Goal: Information Seeking & Learning: Find specific fact

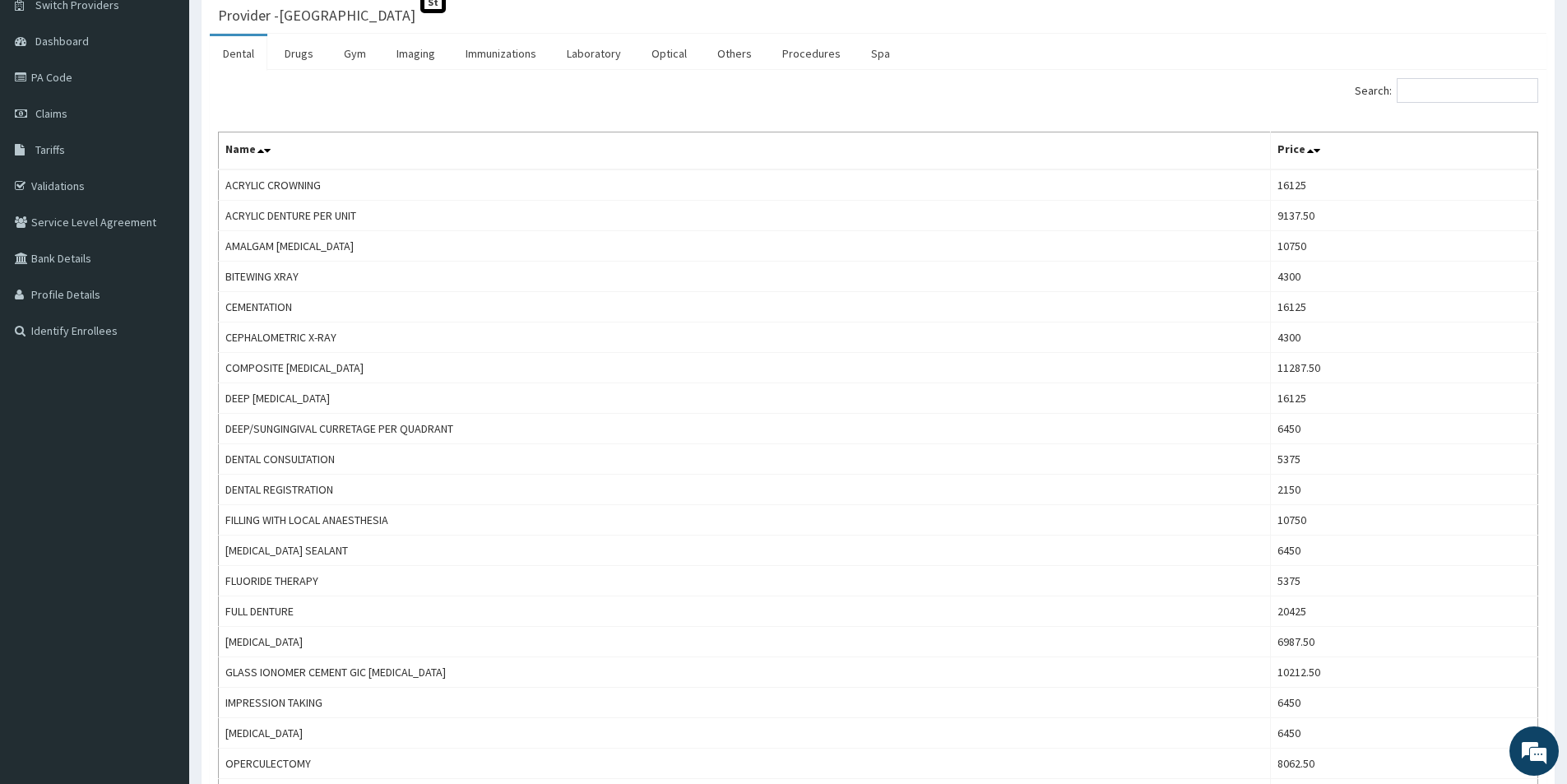
scroll to position [83, 0]
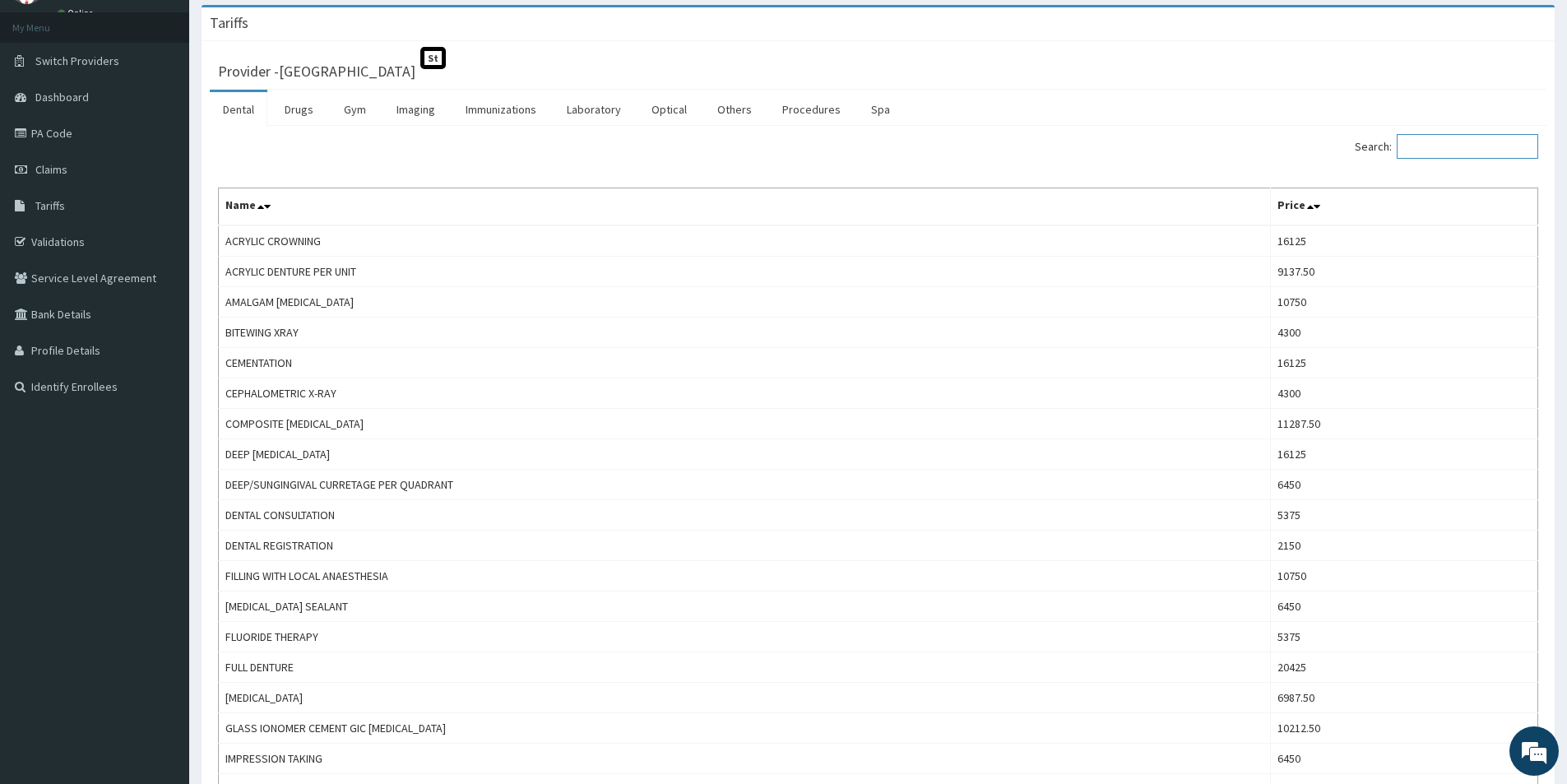
click at [1438, 149] on input "Search:" at bounding box center [1468, 146] width 142 height 24
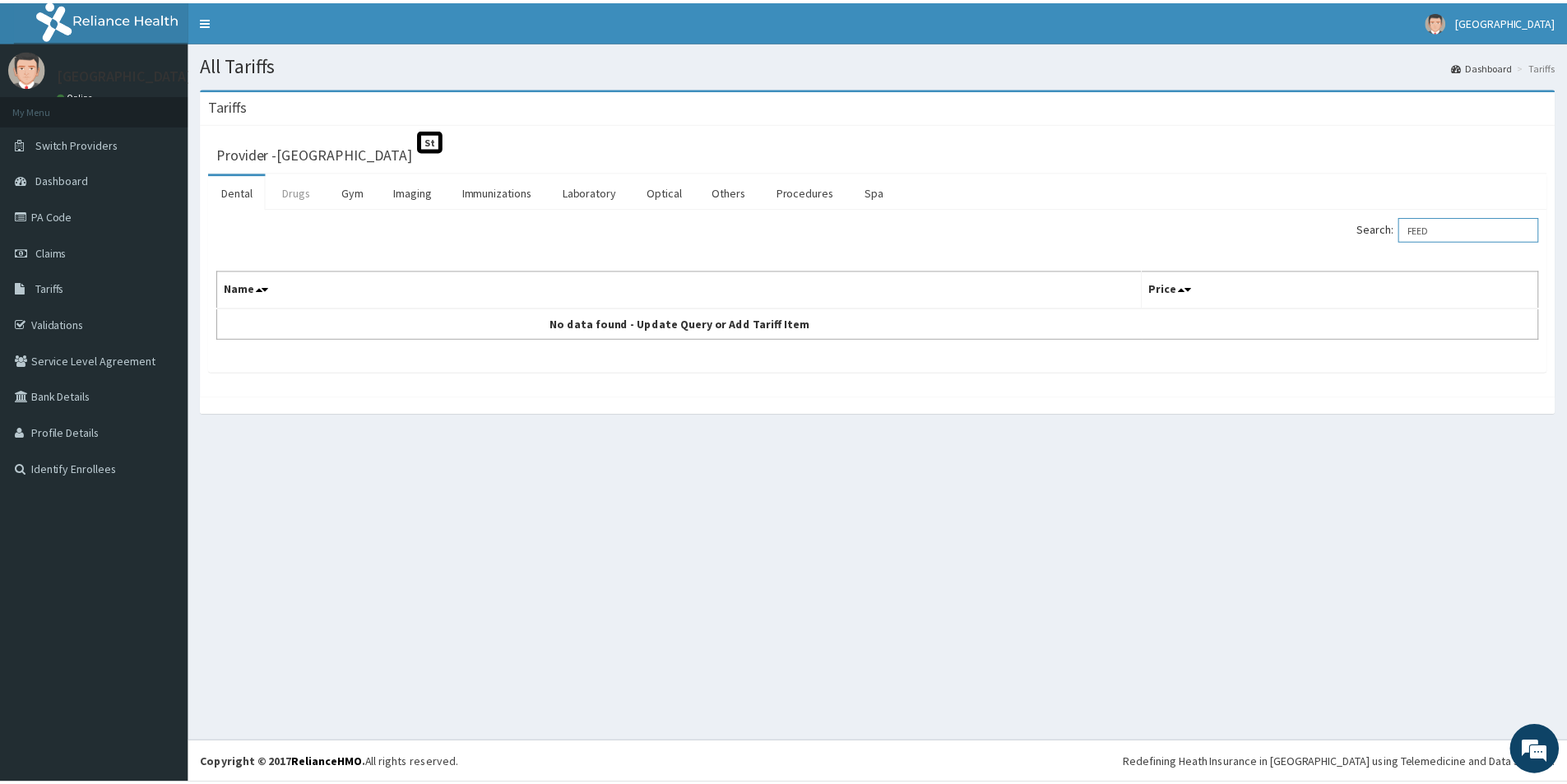
scroll to position [0, 0]
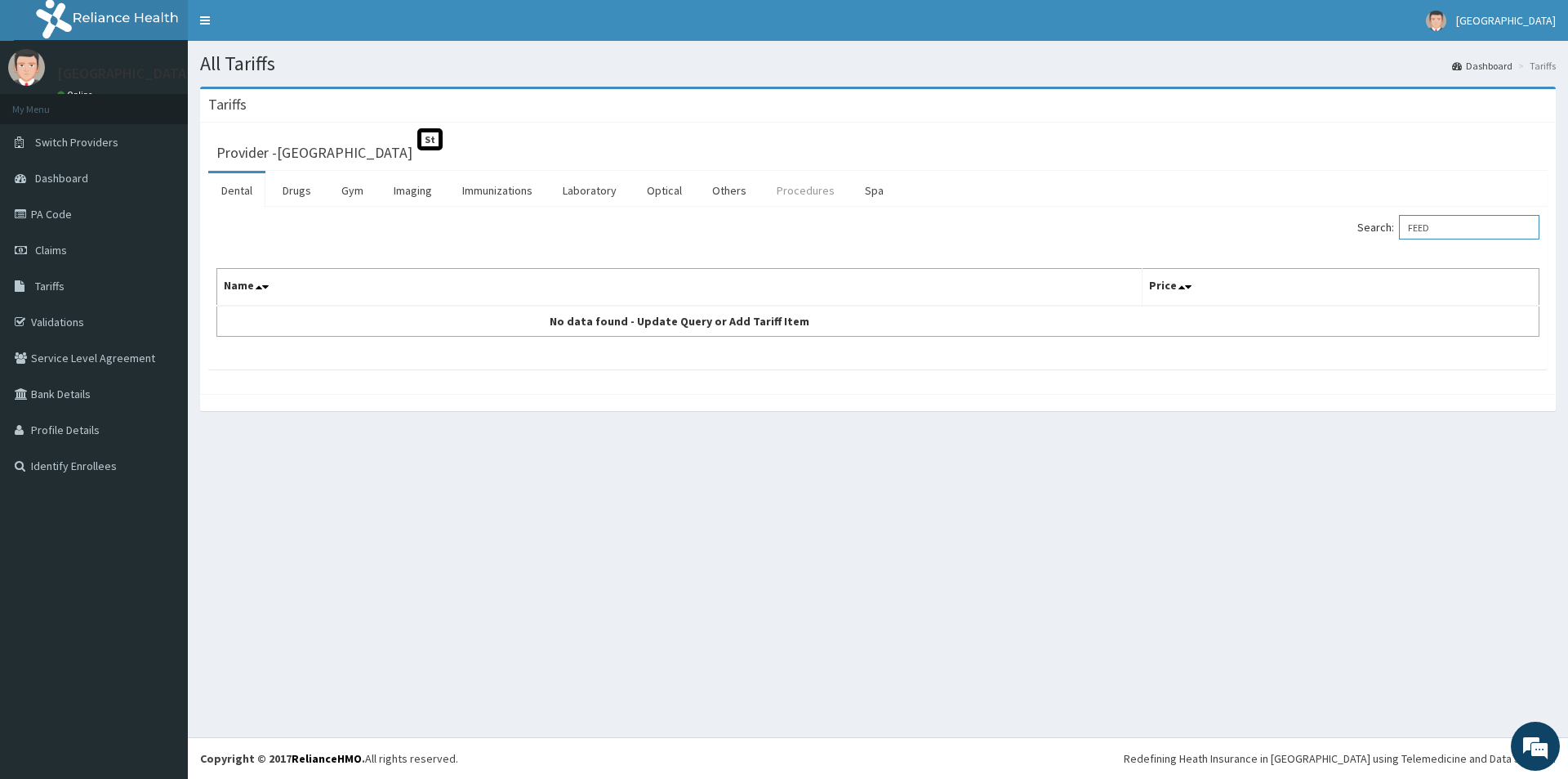
type input "FEED"
click at [797, 190] on link "Procedures" at bounding box center [805, 190] width 84 height 35
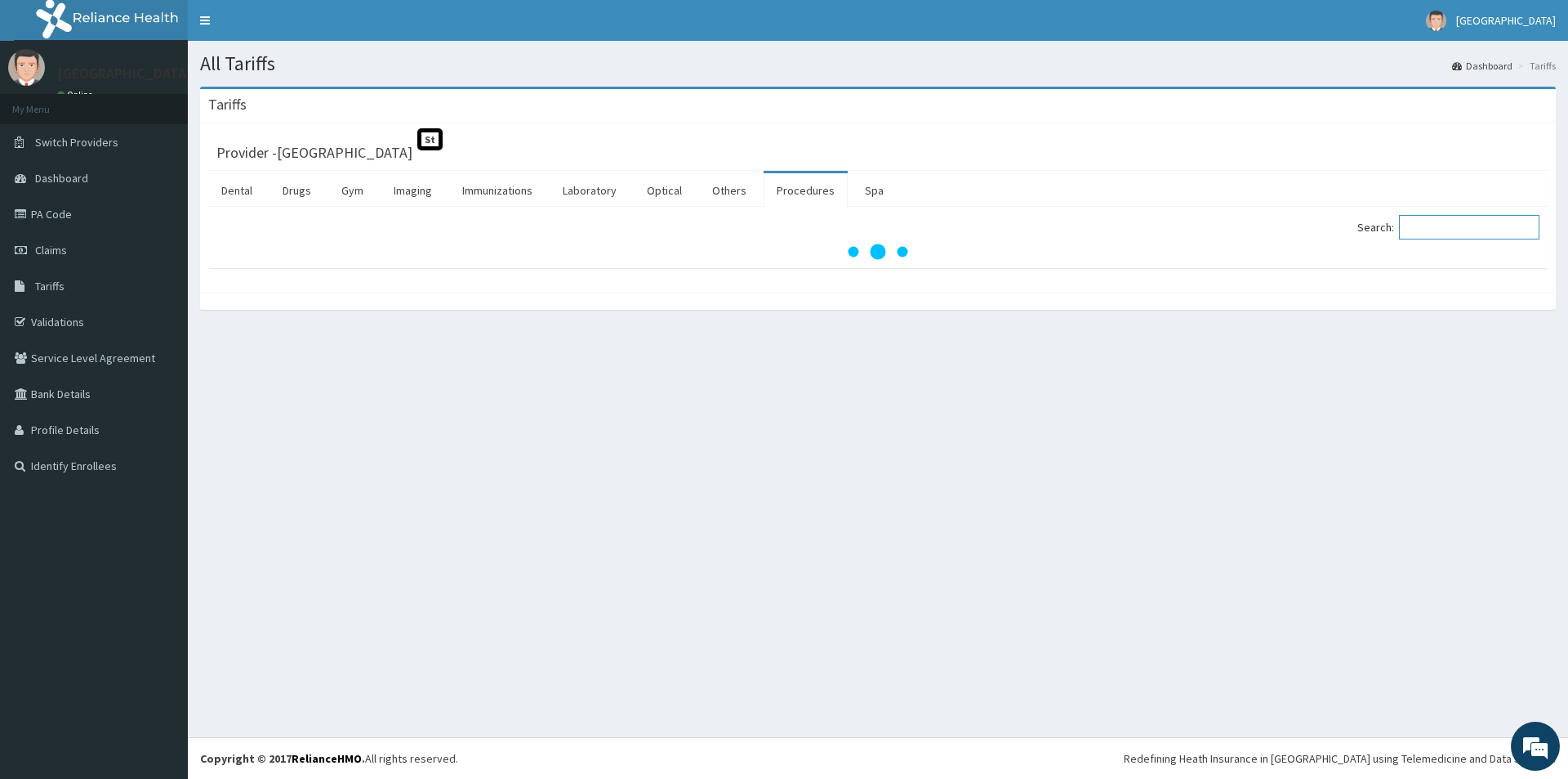
click at [1466, 231] on input "Search:" at bounding box center [1470, 227] width 141 height 24
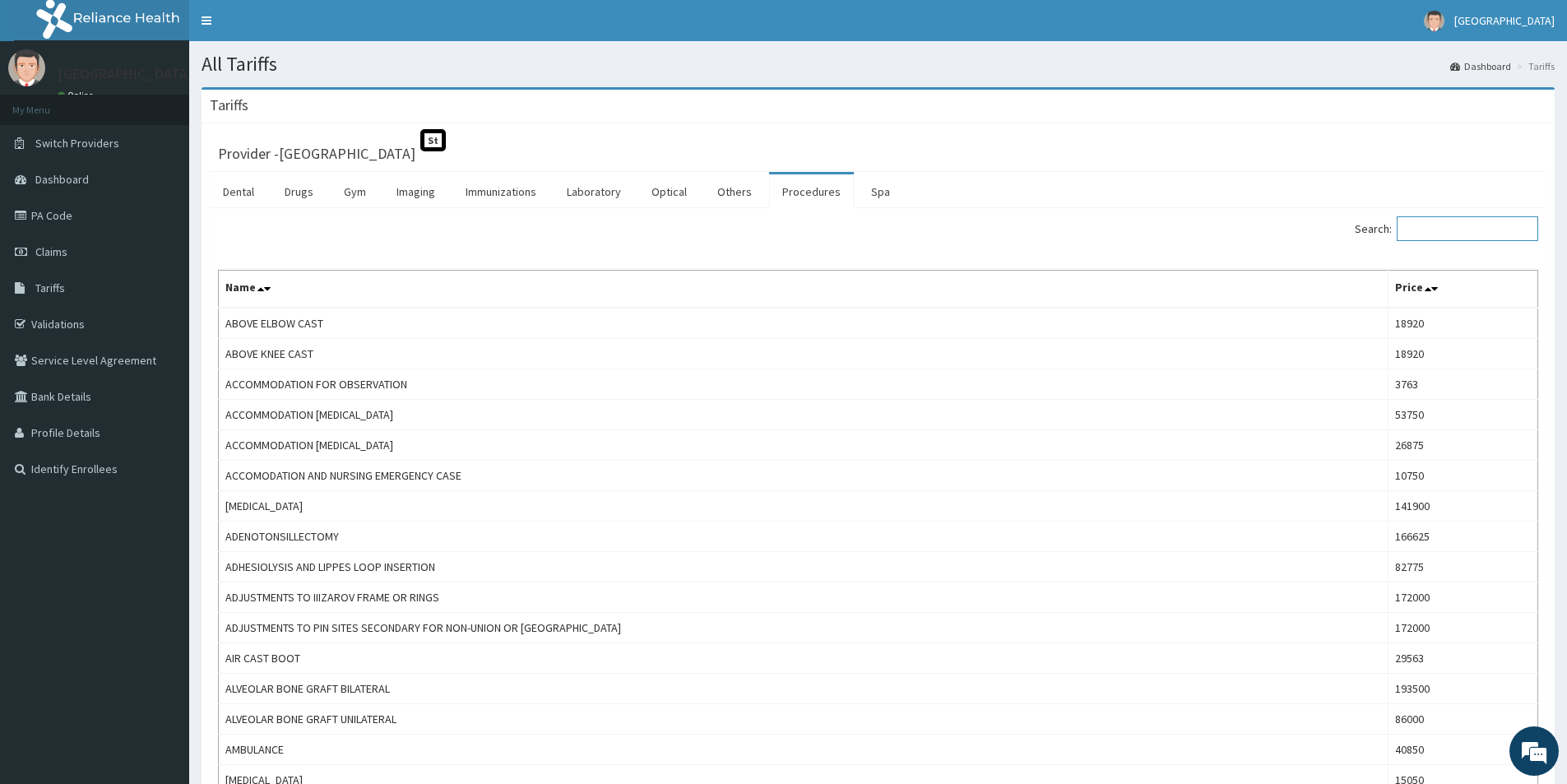
click at [1469, 238] on input "Search:" at bounding box center [1468, 228] width 142 height 24
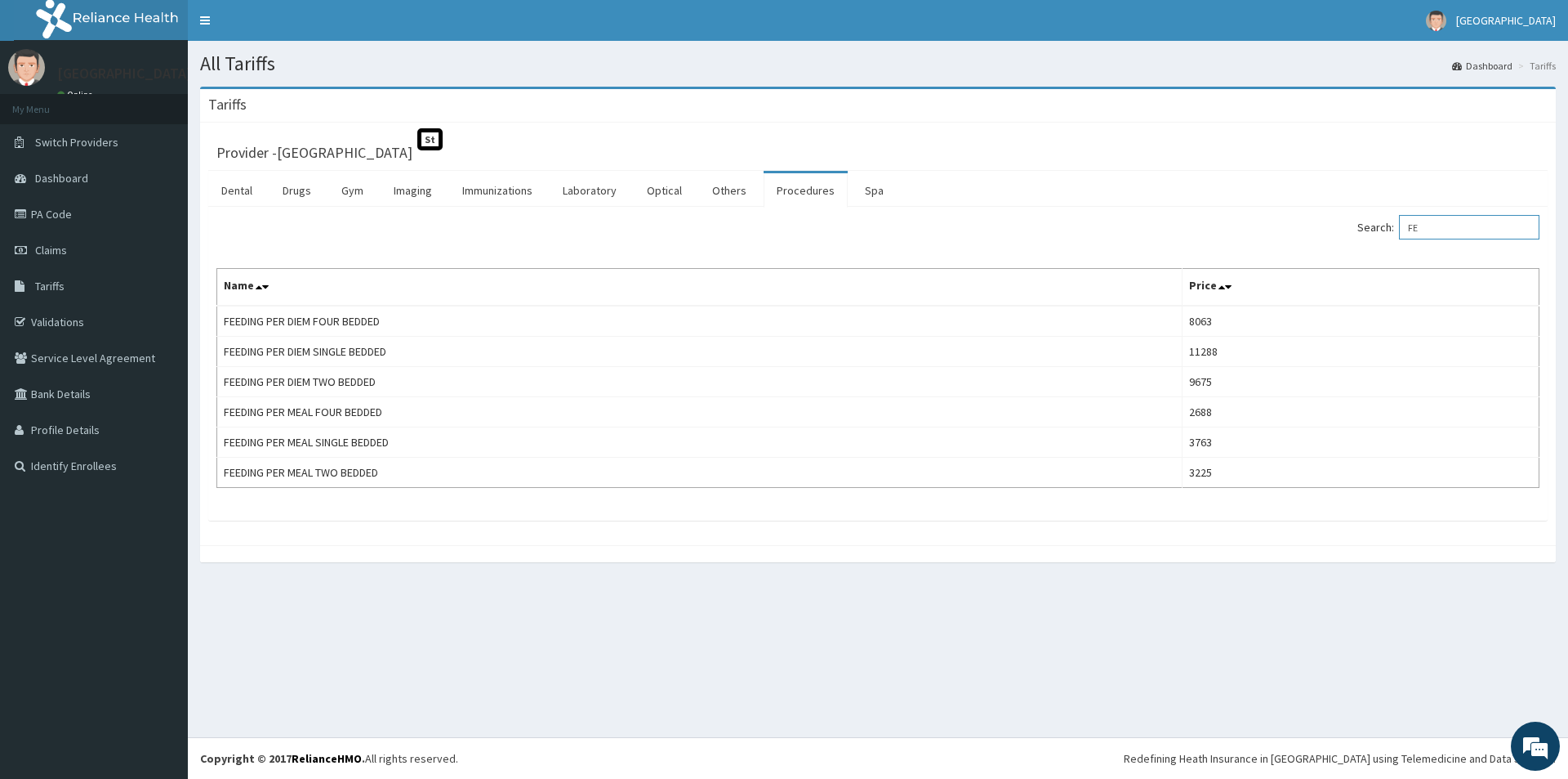
type input "F"
click at [1453, 228] on input "[PERSON_NAME]" at bounding box center [1470, 227] width 141 height 24
type input "W"
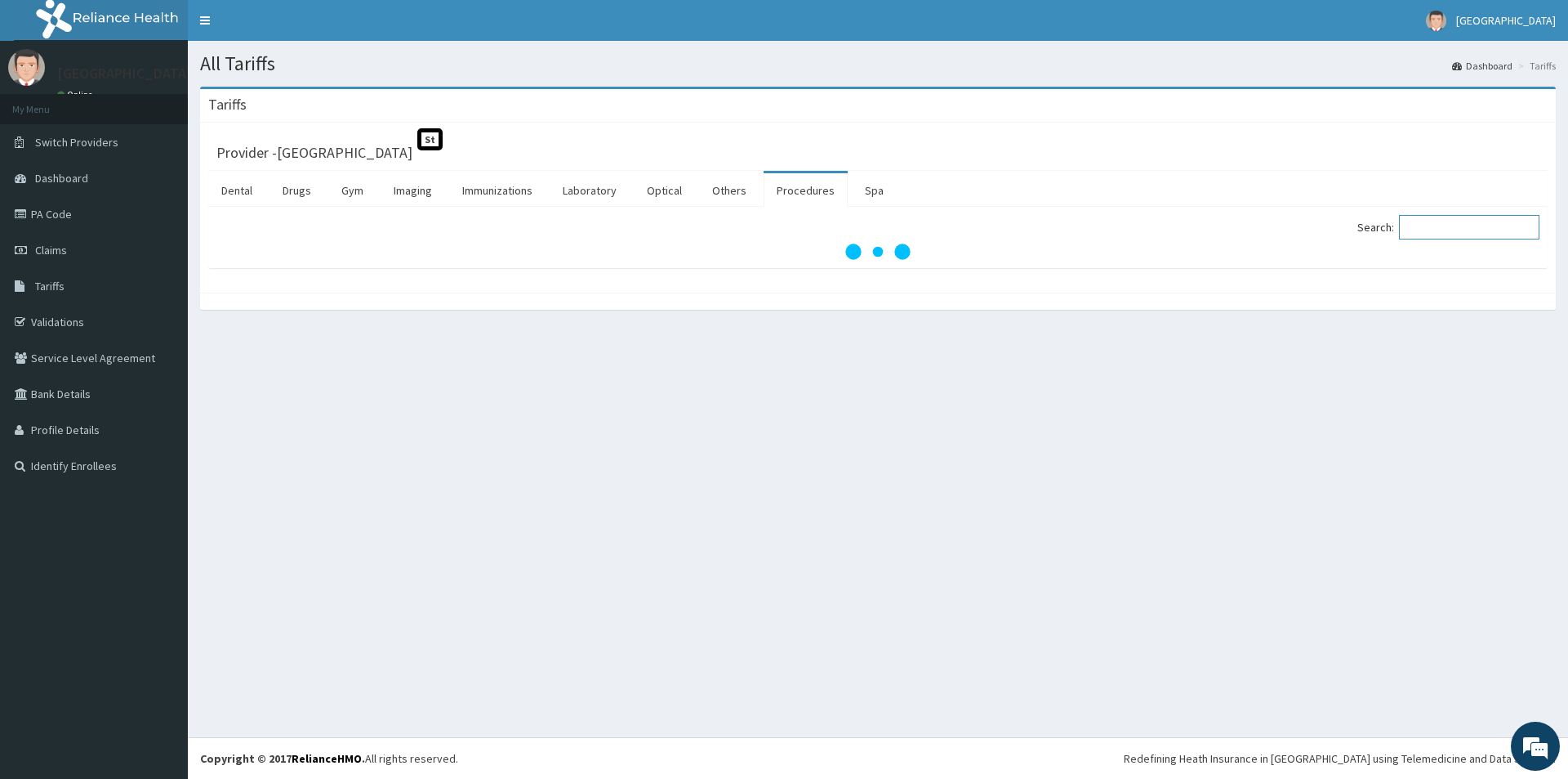
type input "A"
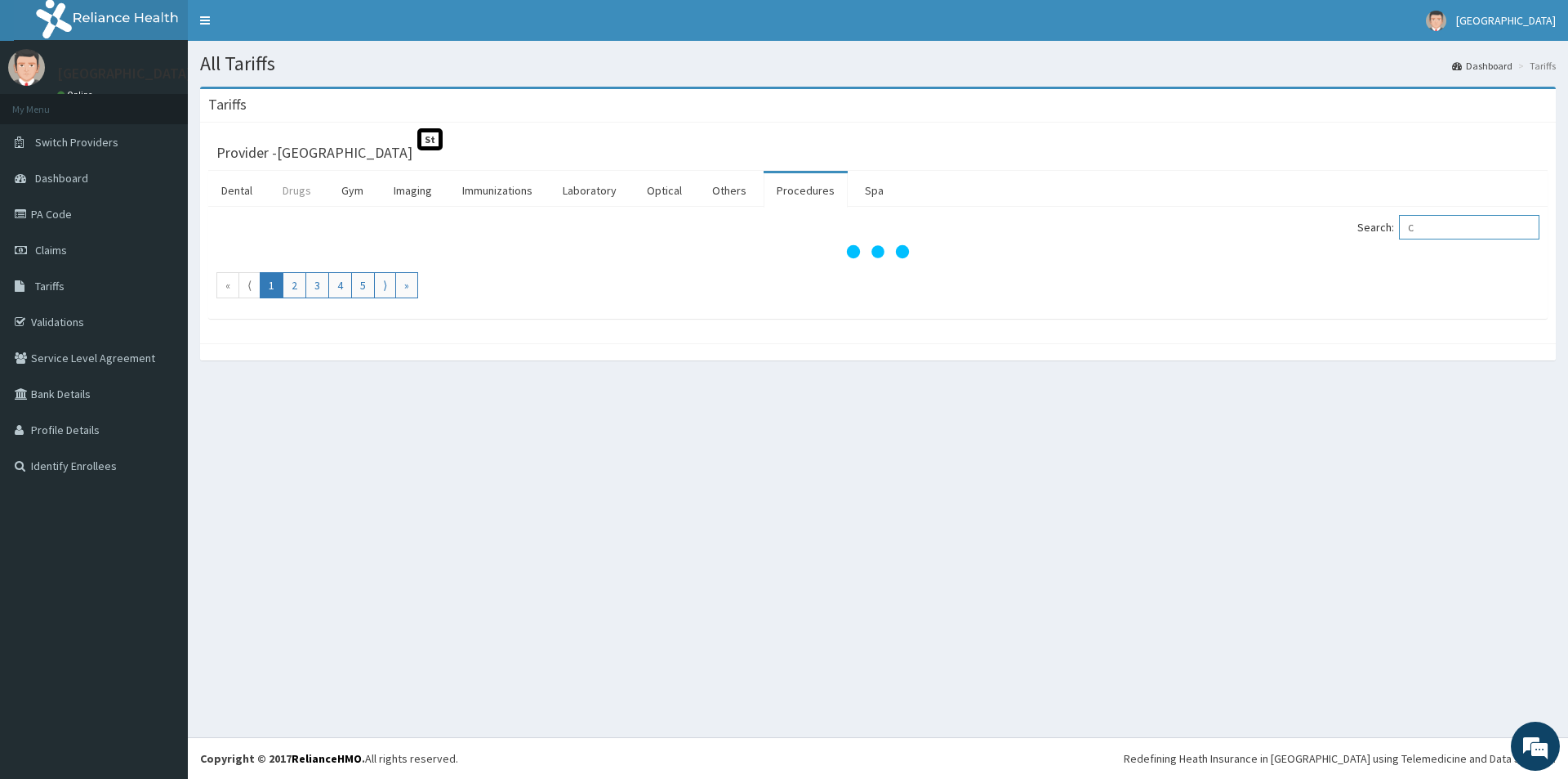
type input "C"
click at [286, 194] on link "Drugs" at bounding box center [296, 190] width 55 height 35
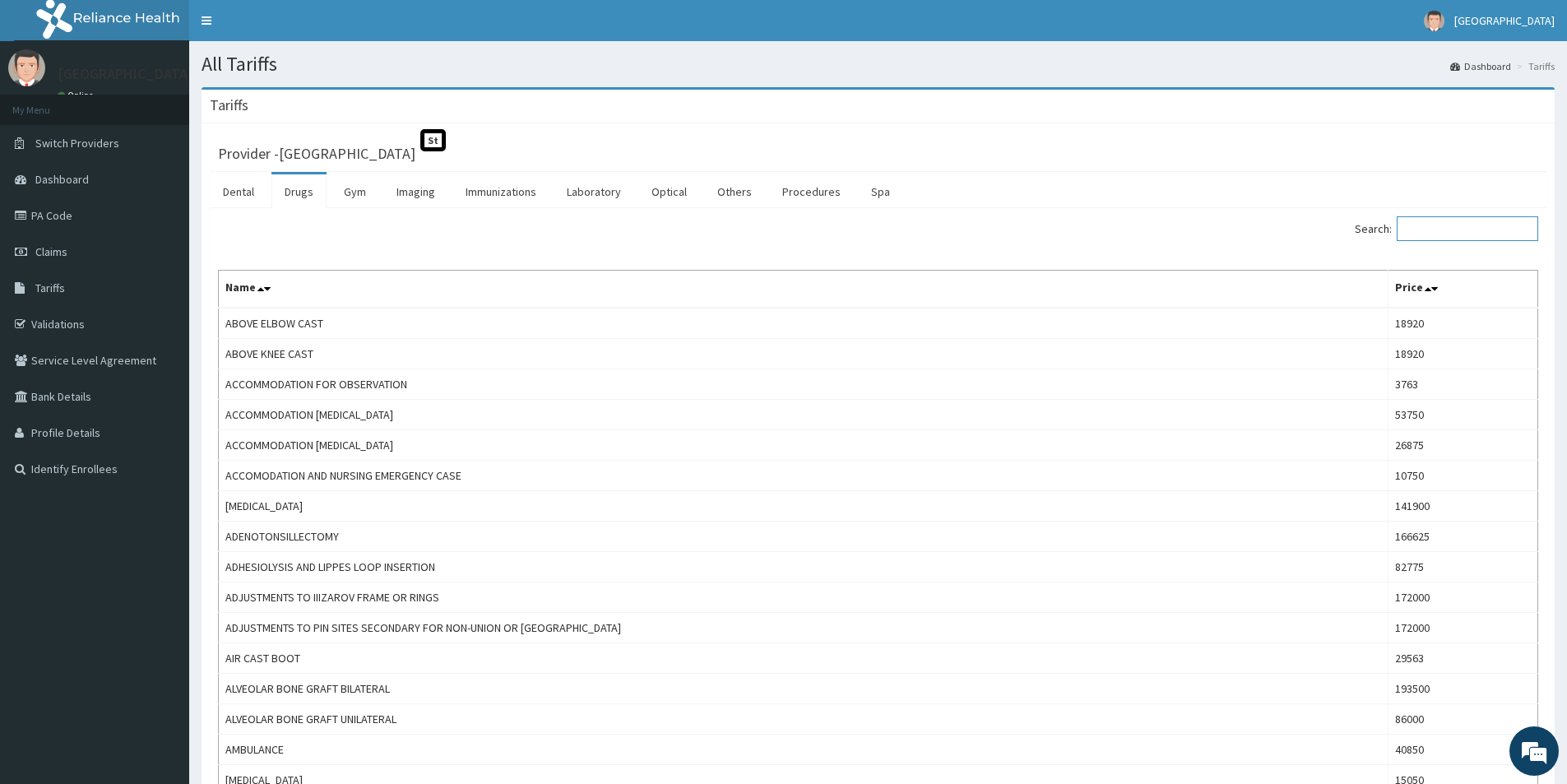
click at [1449, 227] on input "Search:" at bounding box center [1468, 228] width 142 height 24
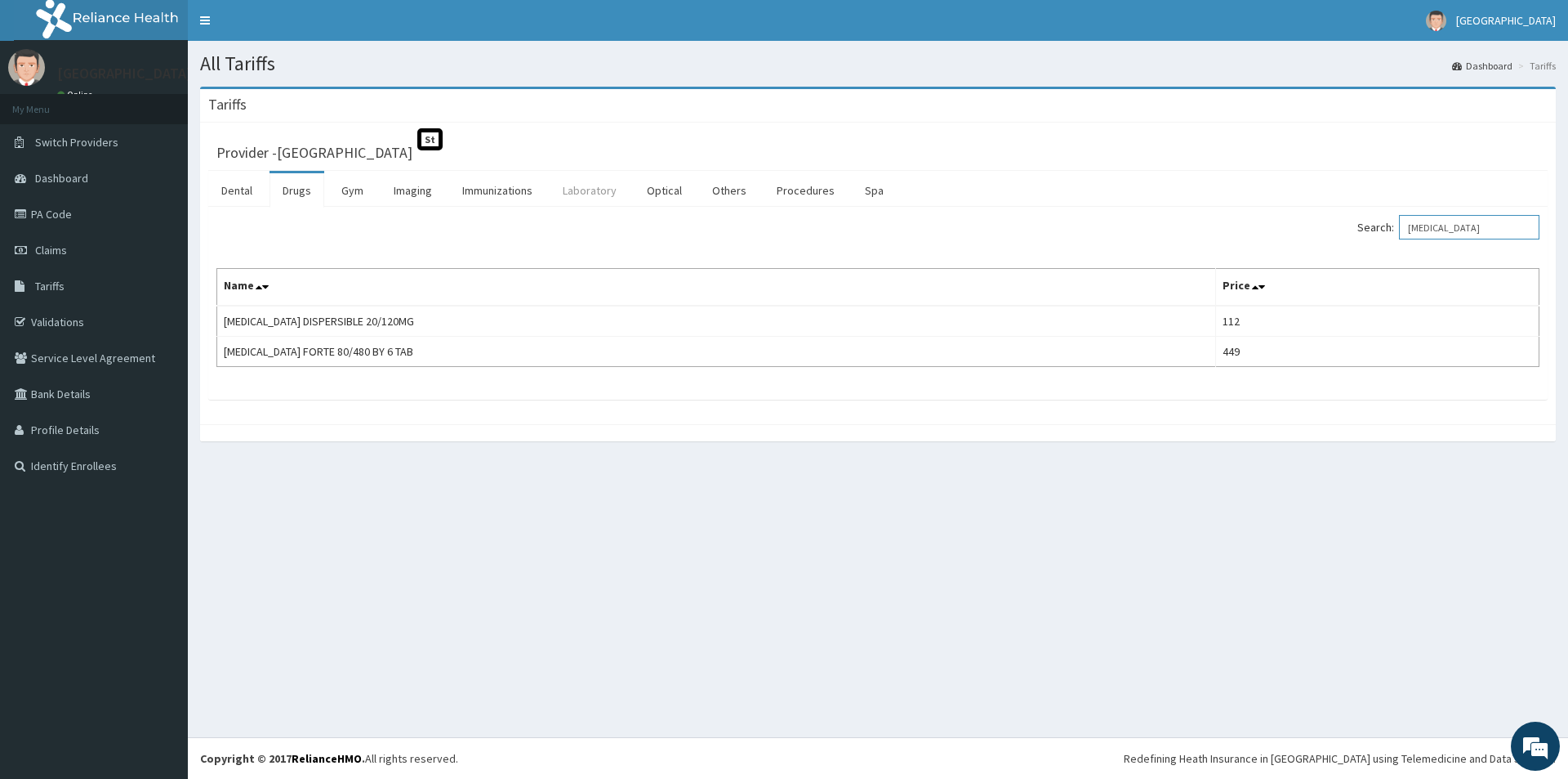
type input "[MEDICAL_DATA]"
click at [861, 193] on link "Spa" at bounding box center [874, 190] width 45 height 35
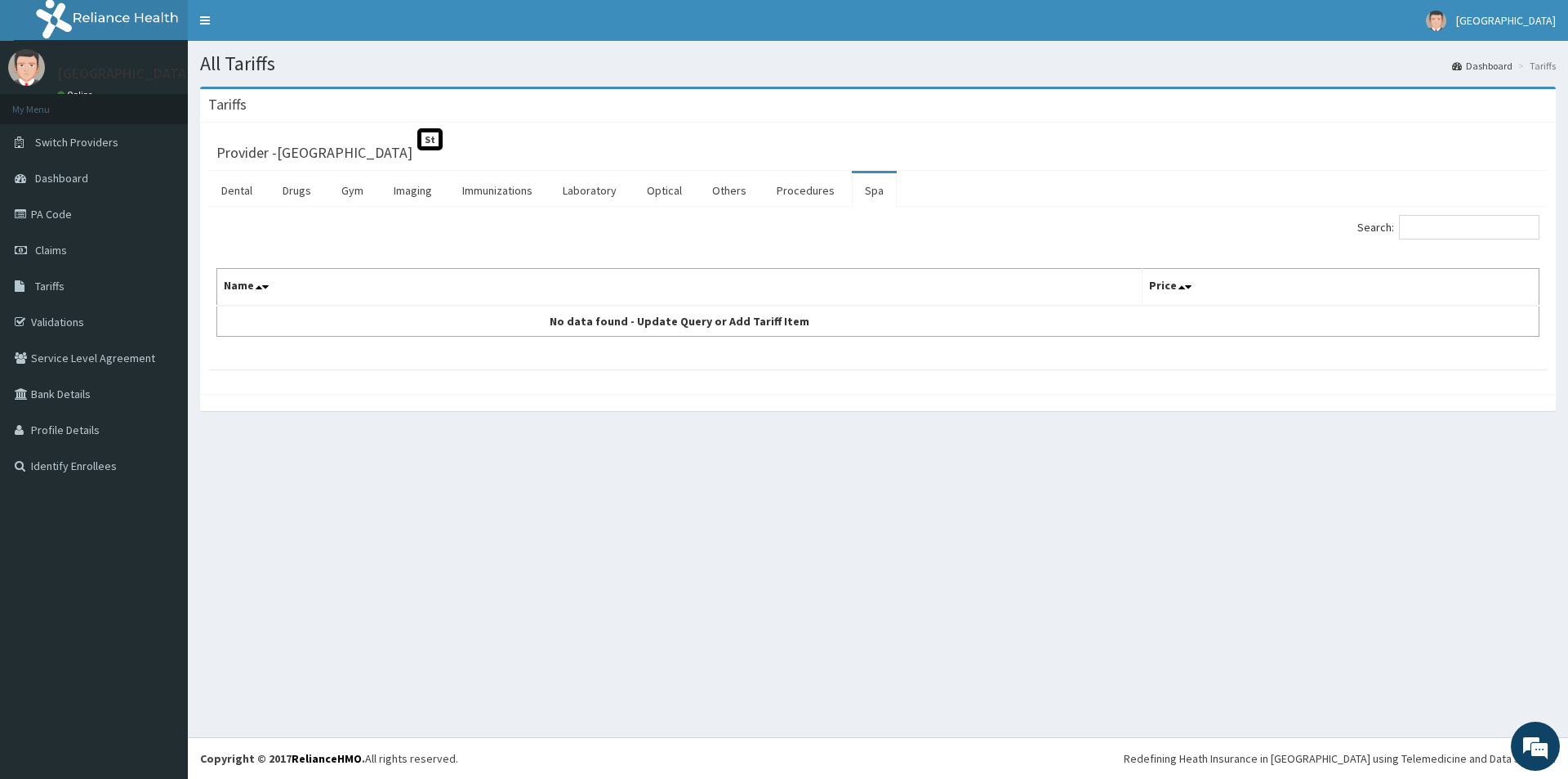
click at [861, 196] on link "Spa" at bounding box center [874, 190] width 45 height 35
click at [723, 201] on link "Others" at bounding box center [729, 190] width 61 height 35
click at [660, 188] on link "Optical" at bounding box center [664, 190] width 61 height 35
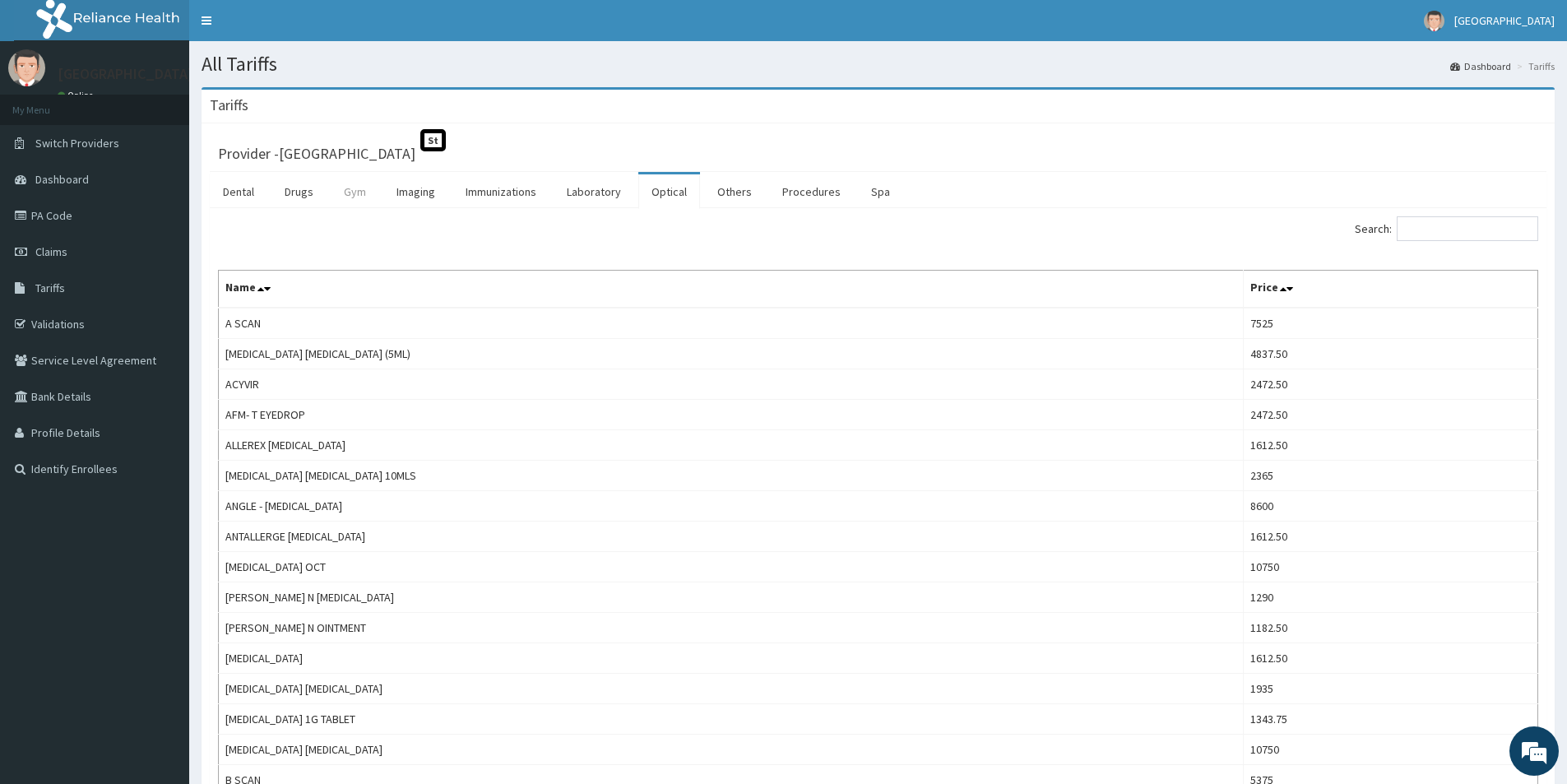
click at [358, 197] on link "Gym" at bounding box center [355, 191] width 49 height 35
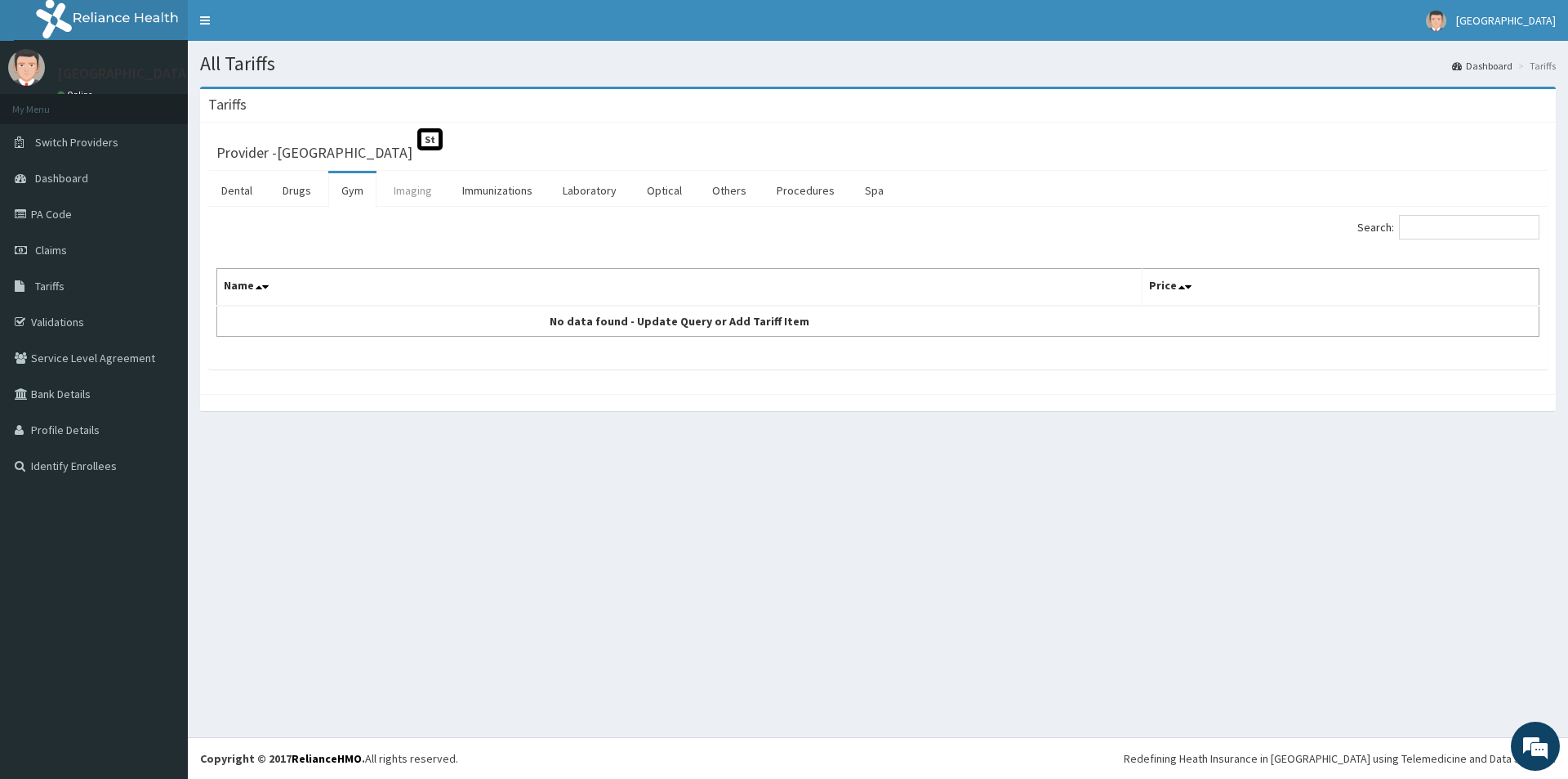
click at [410, 199] on link "Imaging" at bounding box center [412, 190] width 65 height 35
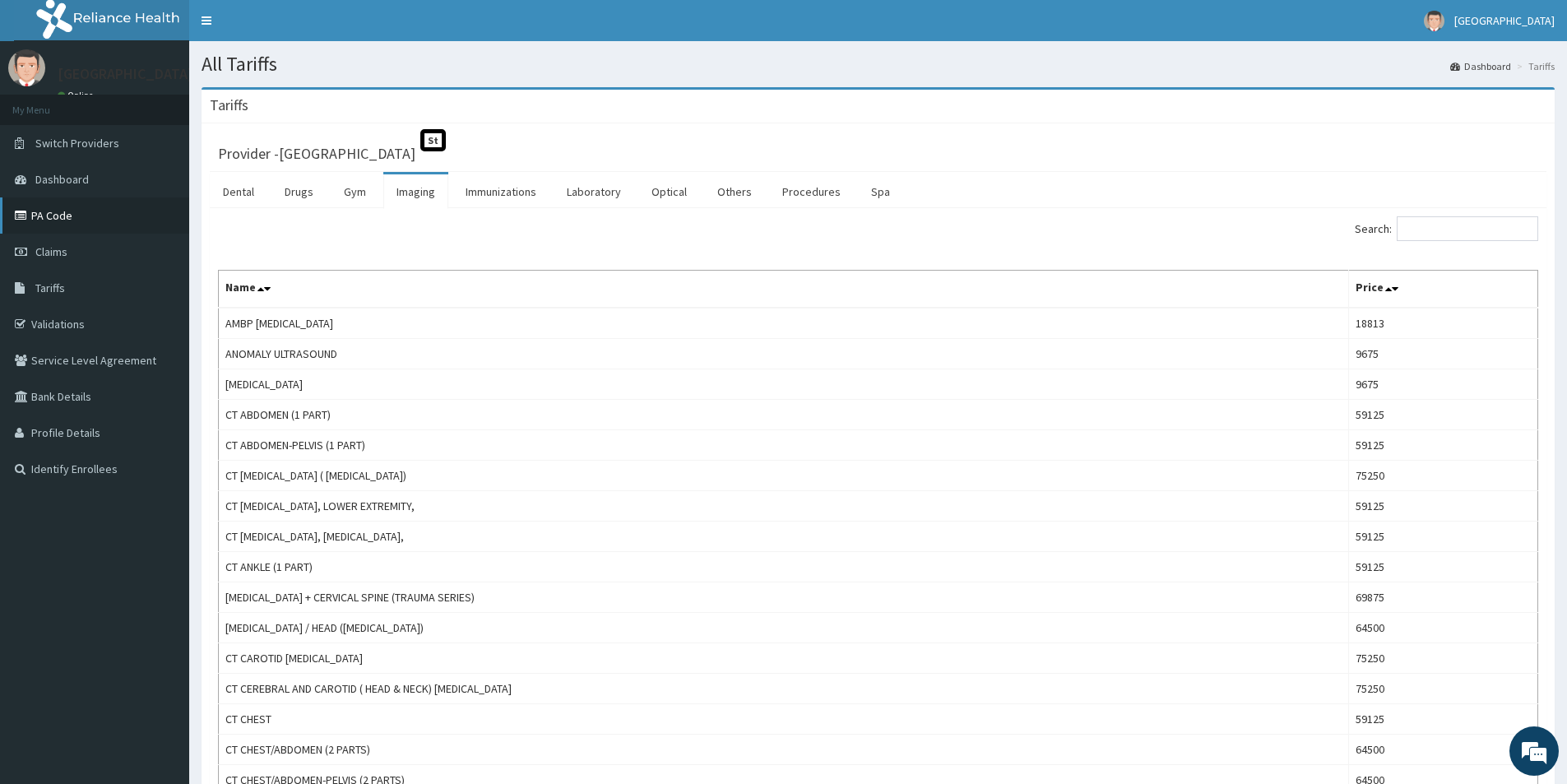
click at [93, 222] on link "PA Code" at bounding box center [94, 215] width 190 height 36
